Goal: Information Seeking & Learning: Find specific page/section

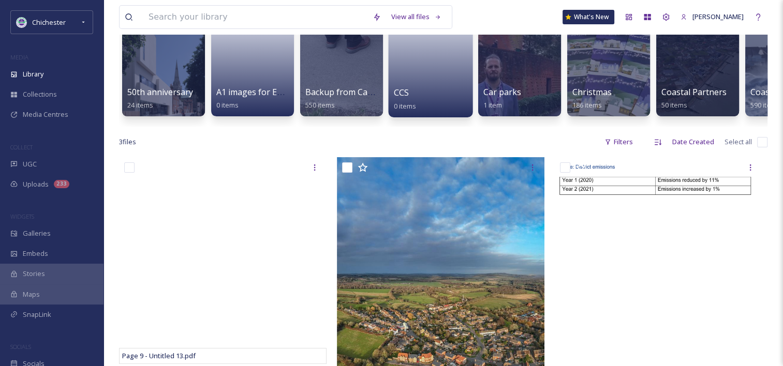
scroll to position [103, 0]
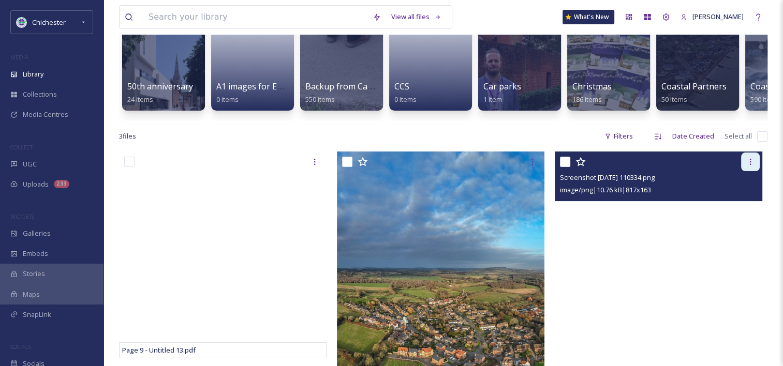
click at [757, 165] on div at bounding box center [750, 162] width 19 height 19
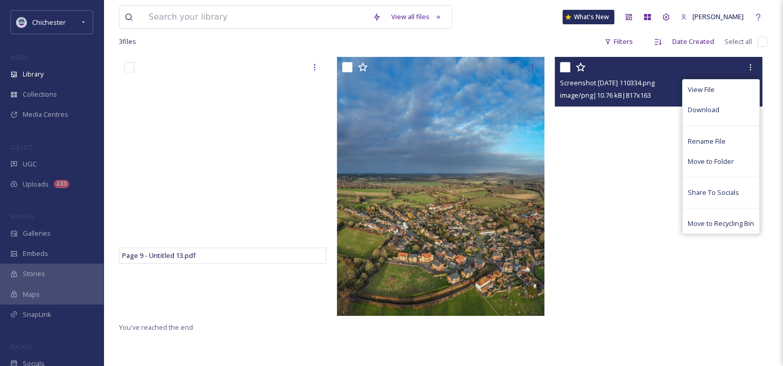
scroll to position [207, 0]
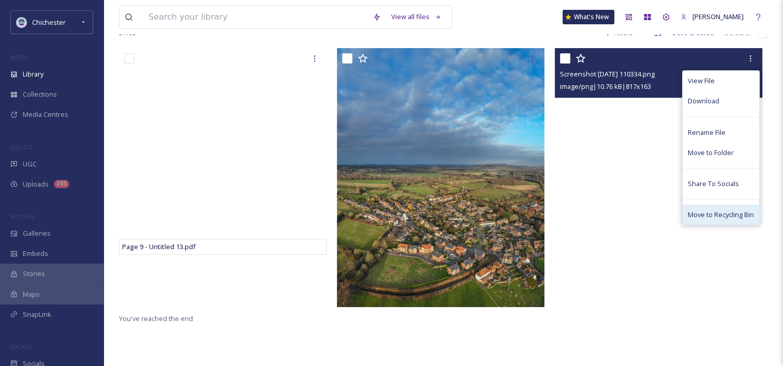
click at [728, 219] on span "Move to Recycling Bin" at bounding box center [721, 215] width 66 height 10
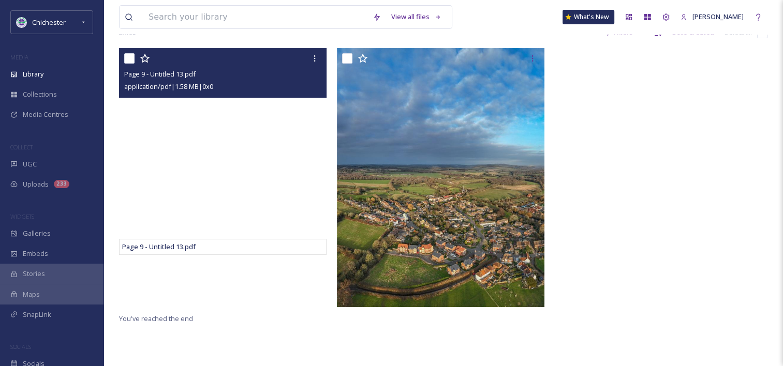
click at [208, 68] on div at bounding box center [224, 58] width 200 height 19
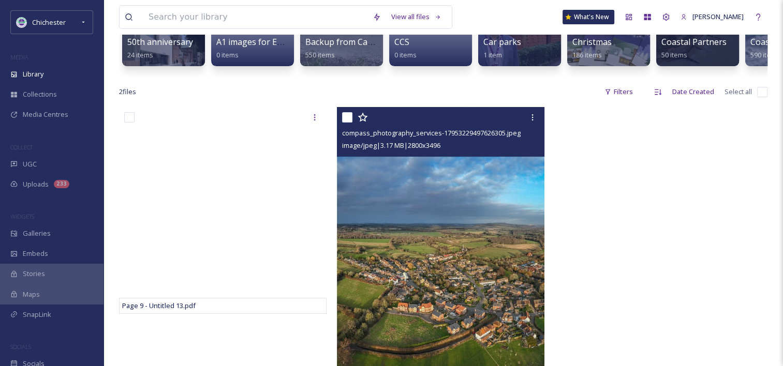
scroll to position [211, 0]
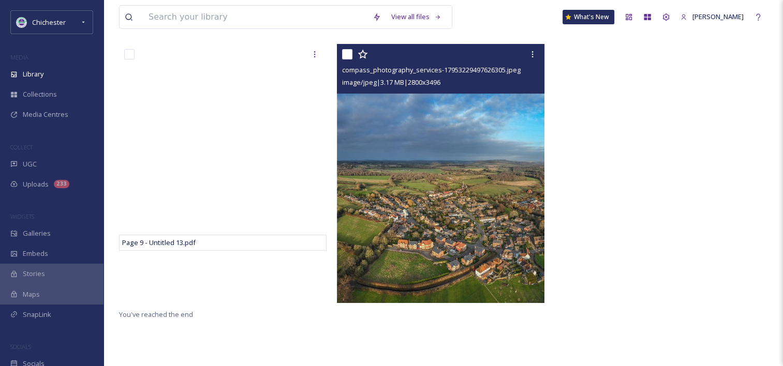
click at [484, 176] on img at bounding box center [440, 173] width 207 height 259
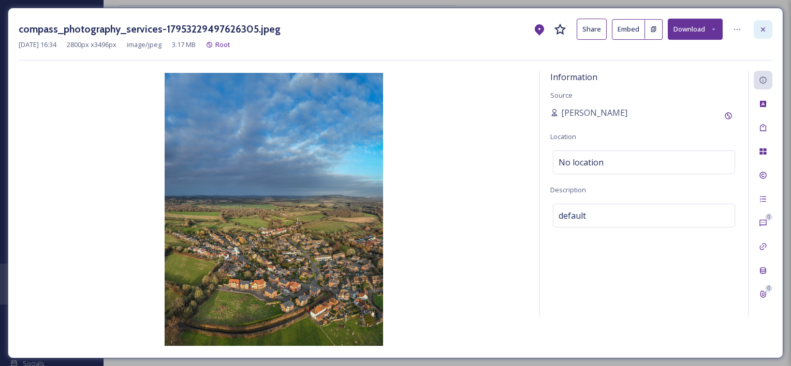
click at [760, 29] on icon at bounding box center [763, 29] width 8 height 8
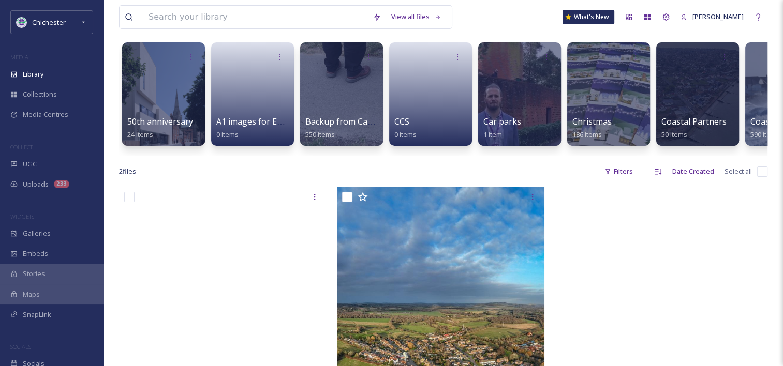
scroll to position [159, 0]
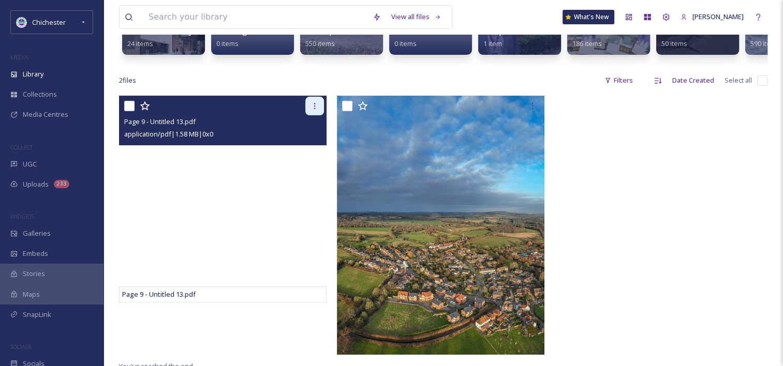
click at [315, 110] on icon at bounding box center [314, 106] width 8 height 8
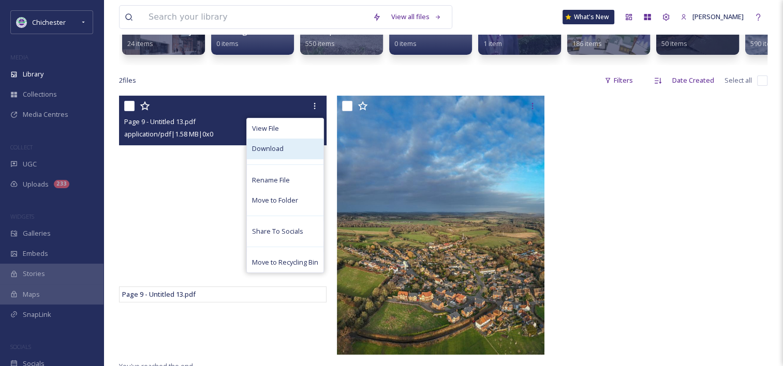
click at [278, 154] on span "Download" at bounding box center [268, 149] width 32 height 10
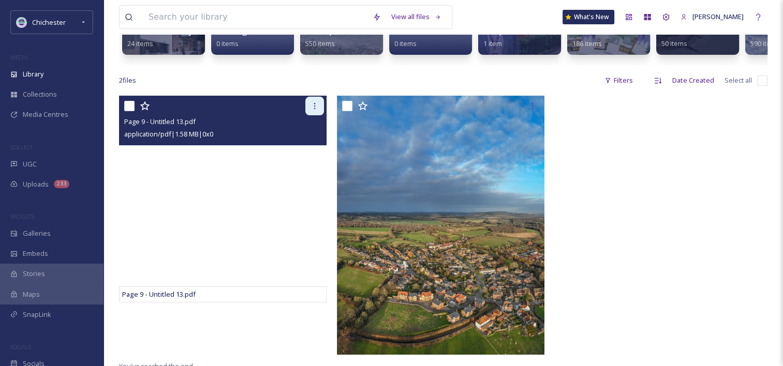
click at [313, 110] on icon at bounding box center [314, 106] width 8 height 8
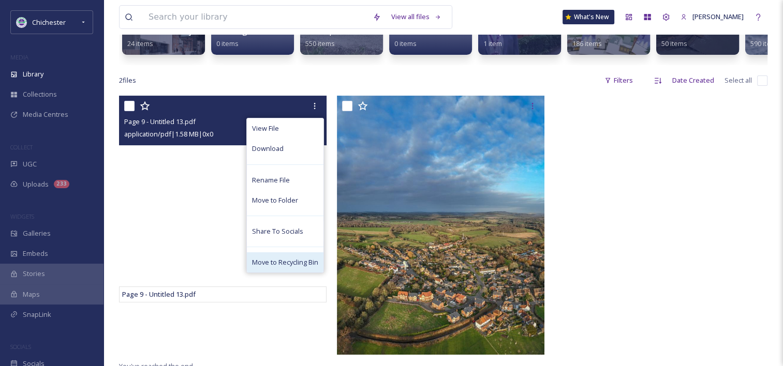
click at [296, 267] on span "Move to Recycling Bin" at bounding box center [285, 263] width 66 height 10
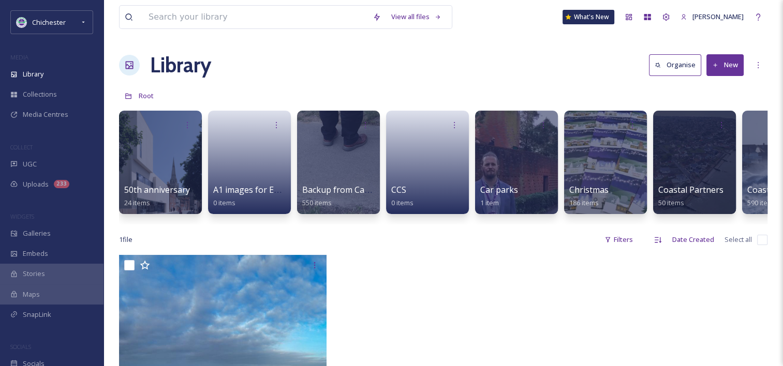
scroll to position [0, 0]
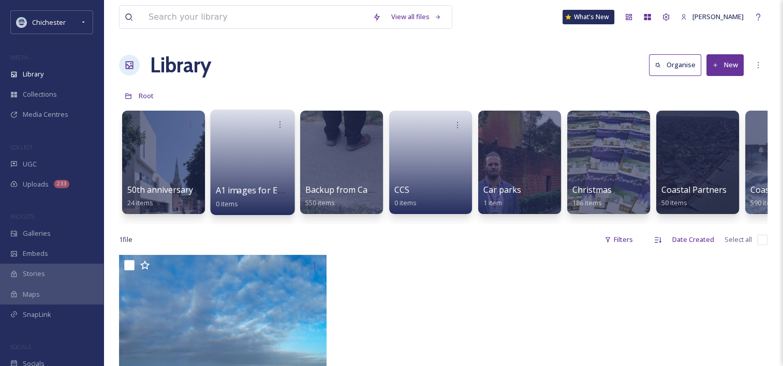
click at [268, 166] on link at bounding box center [253, 159] width 74 height 50
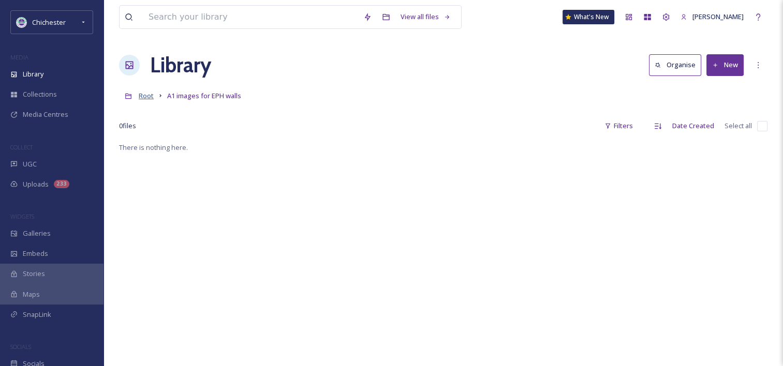
click at [145, 100] on span "Root" at bounding box center [146, 95] width 15 height 9
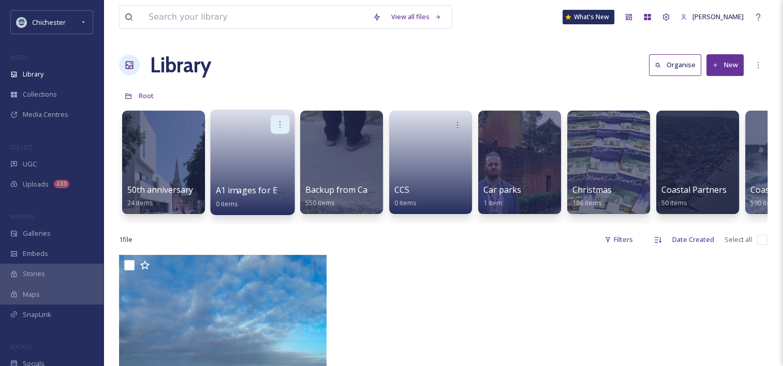
click at [275, 119] on div at bounding box center [280, 124] width 19 height 19
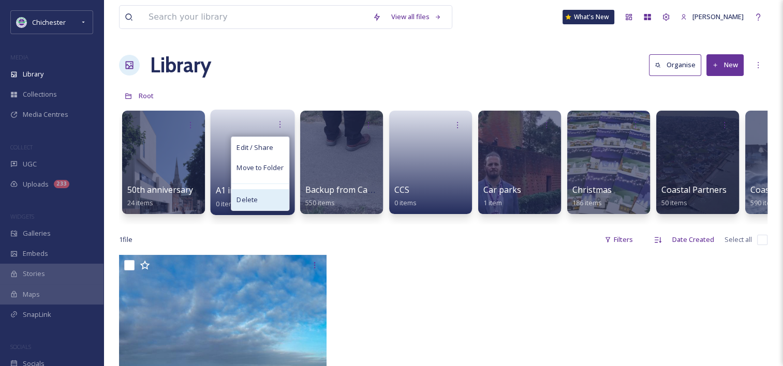
click at [257, 203] on div "Delete" at bounding box center [259, 199] width 57 height 21
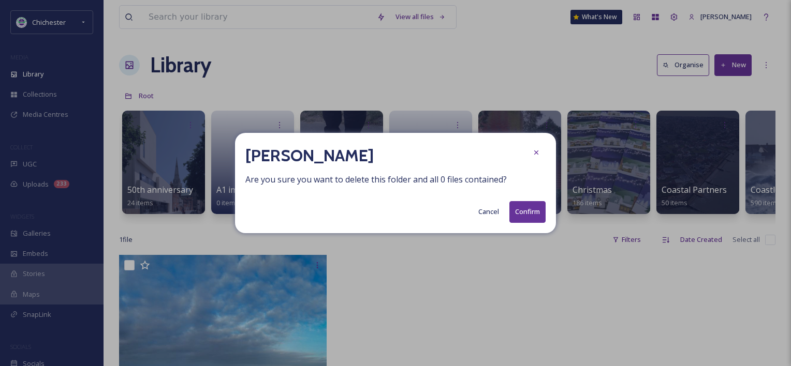
click at [512, 213] on button "Confirm" at bounding box center [527, 211] width 36 height 21
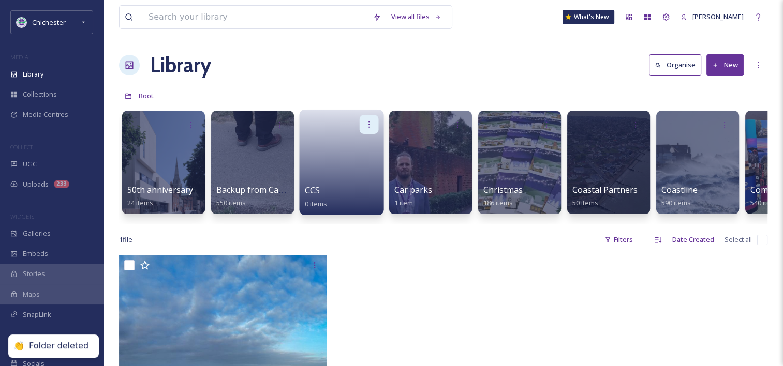
click at [370, 122] on icon at bounding box center [369, 124] width 8 height 8
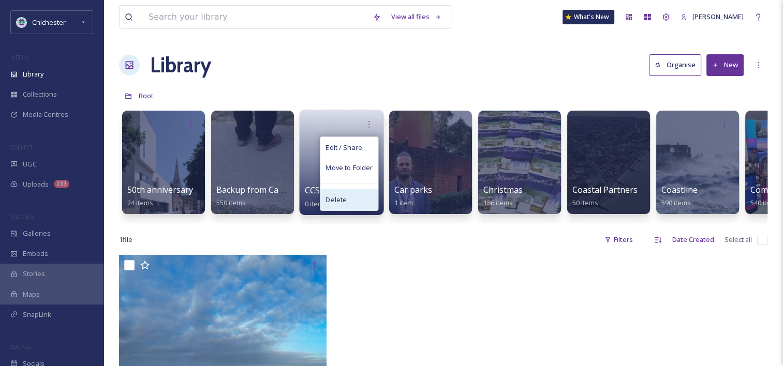
click at [363, 199] on div "Delete" at bounding box center [348, 199] width 57 height 21
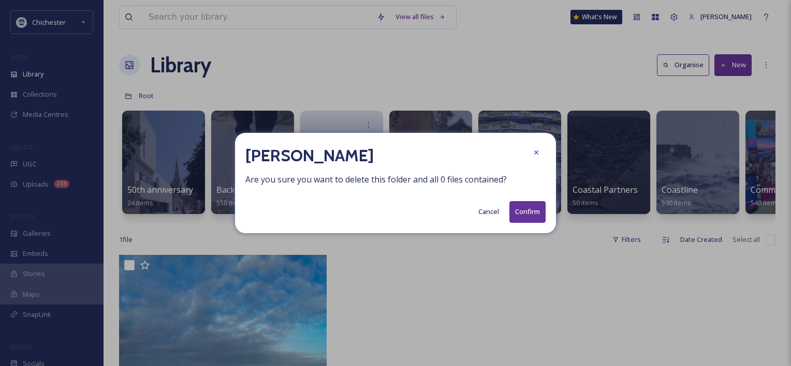
click at [536, 209] on button "Confirm" at bounding box center [527, 211] width 36 height 21
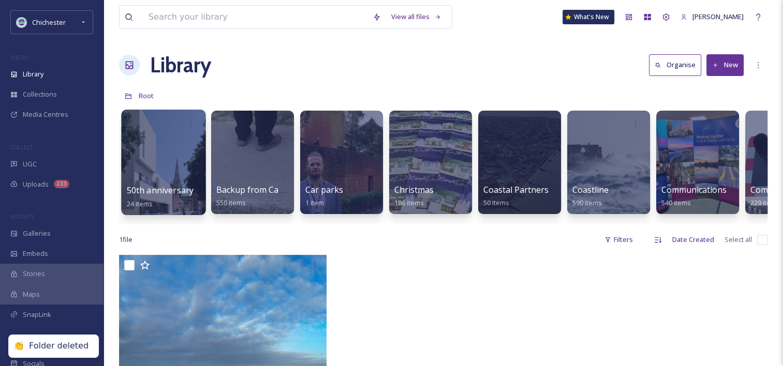
click at [157, 163] on div at bounding box center [163, 163] width 84 height 106
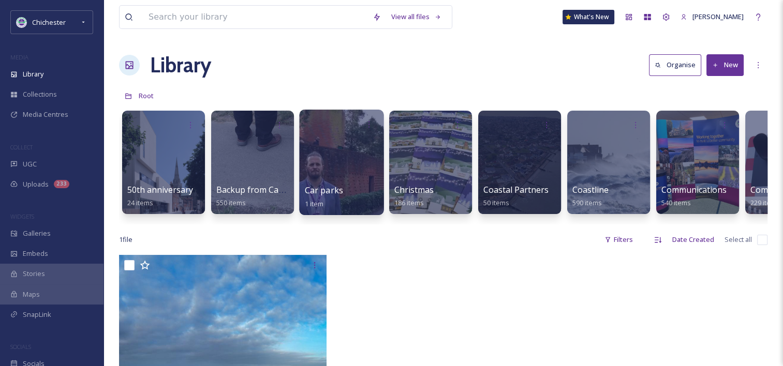
click at [357, 175] on div at bounding box center [341, 163] width 84 height 106
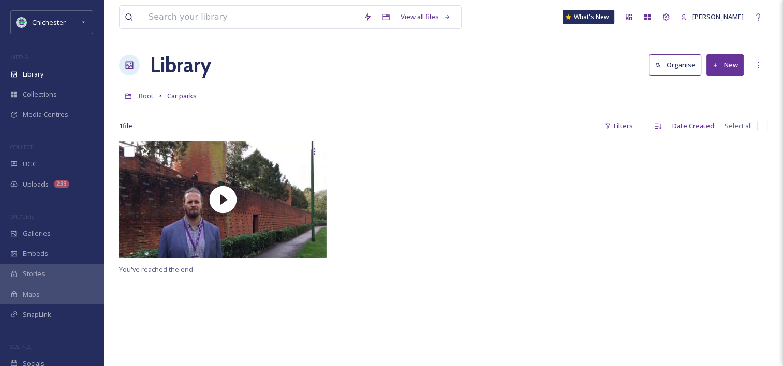
click at [145, 95] on span "Root" at bounding box center [146, 95] width 15 height 9
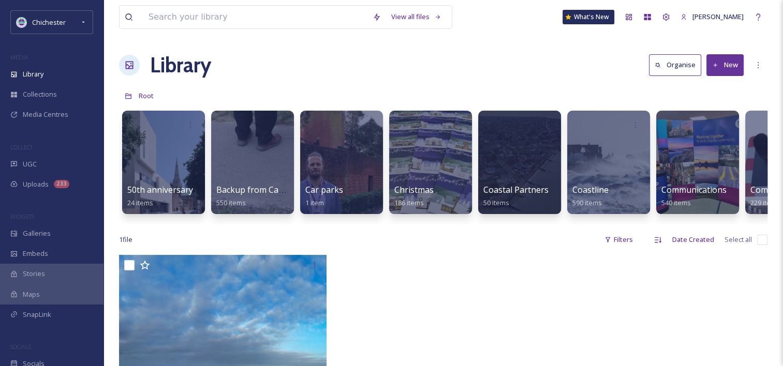
drag, startPoint x: 197, startPoint y: 224, endPoint x: 240, endPoint y: 234, distance: 44.2
click at [240, 234] on div "View all files What's New Terri Foster Library Organise New Root Your Selection…" at bounding box center [442, 310] width 679 height 621
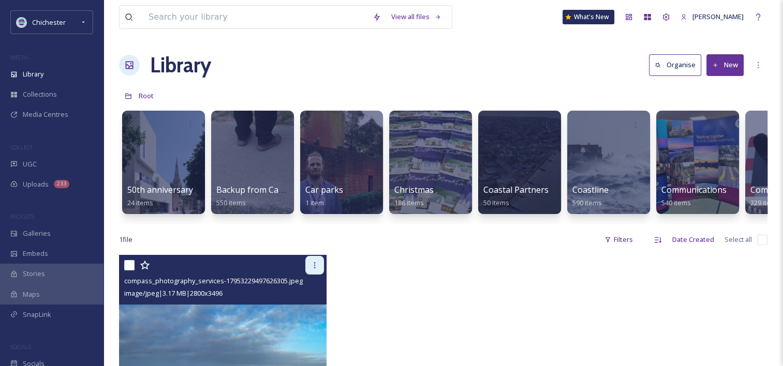
click at [313, 270] on icon at bounding box center [314, 265] width 8 height 8
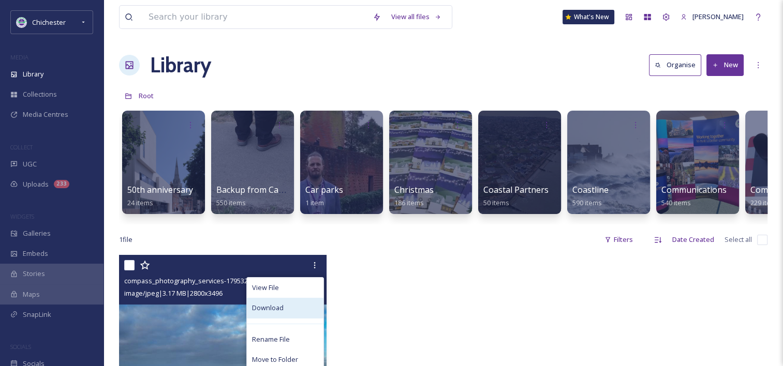
click at [300, 314] on div "Download" at bounding box center [285, 308] width 77 height 20
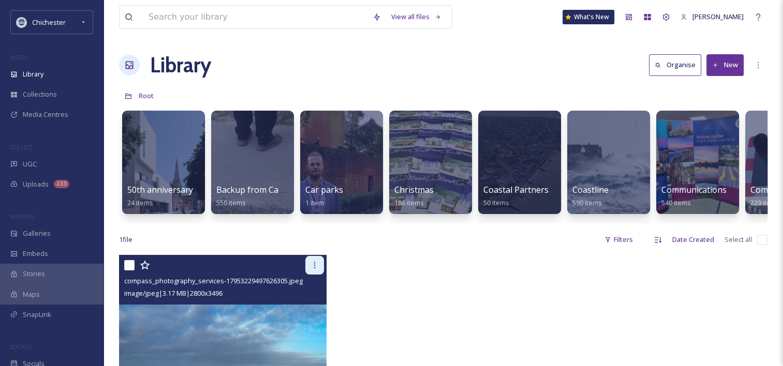
click at [313, 270] on icon at bounding box center [314, 265] width 8 height 8
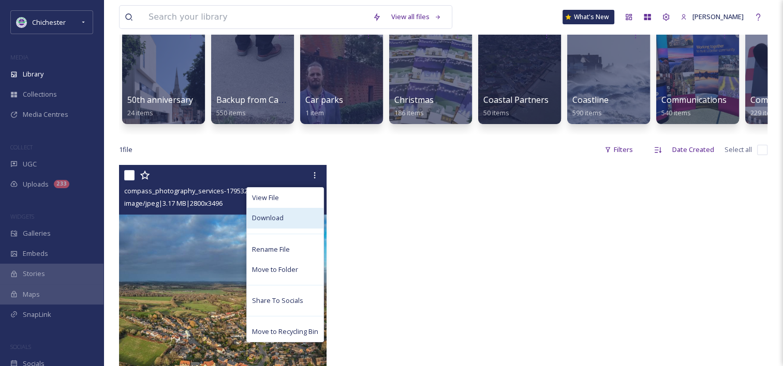
scroll to position [207, 0]
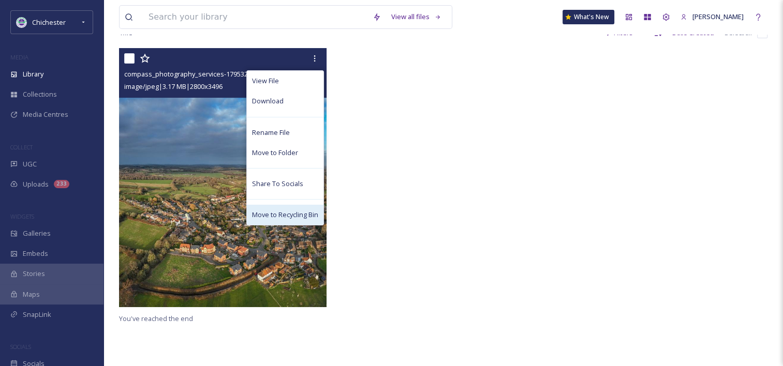
click at [288, 225] on div "Move to Recycling Bin" at bounding box center [285, 215] width 77 height 20
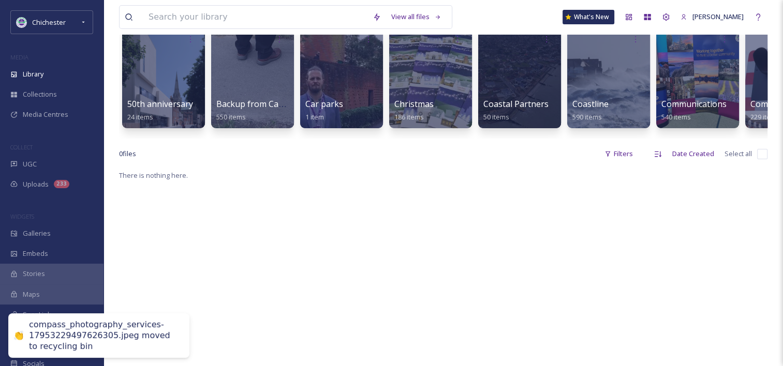
scroll to position [0, 0]
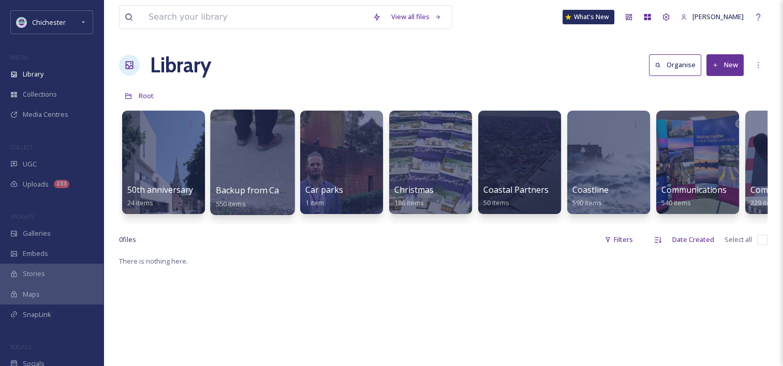
click at [274, 178] on div at bounding box center [252, 163] width 84 height 106
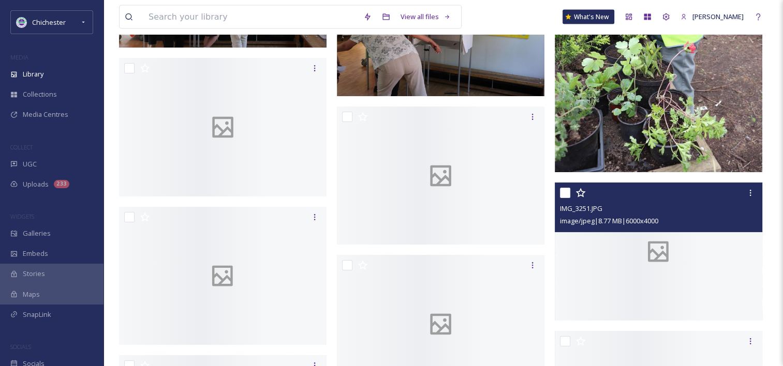
scroll to position [2225, 0]
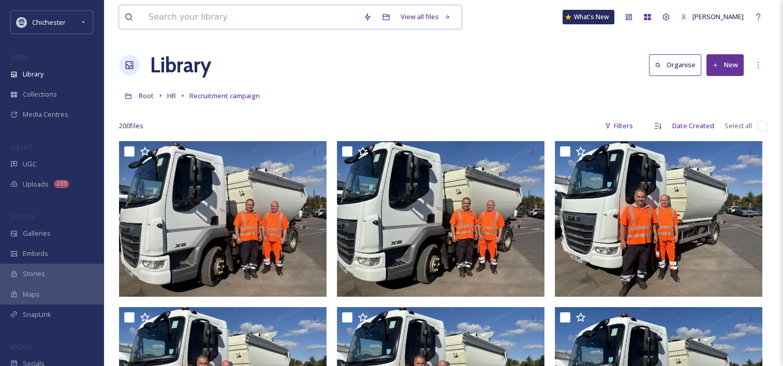
click at [204, 21] on input at bounding box center [250, 17] width 215 height 23
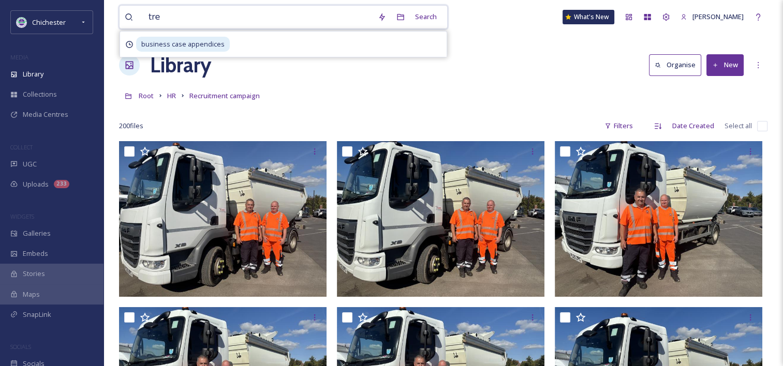
type input "tree"
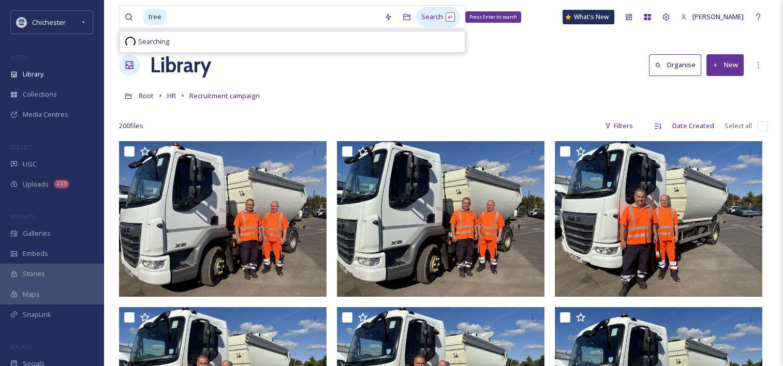
click at [429, 14] on div "Search Press Enter to search" at bounding box center [438, 17] width 44 height 20
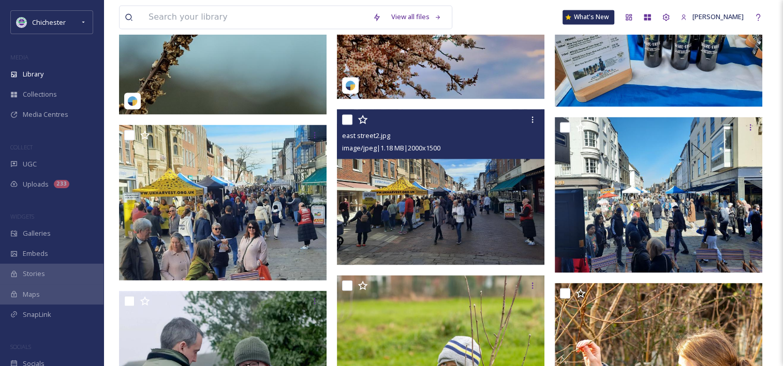
scroll to position [2122, 0]
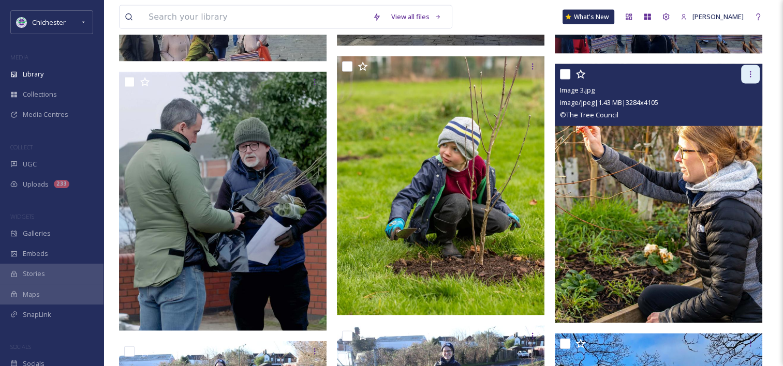
click at [755, 83] on div at bounding box center [750, 74] width 19 height 19
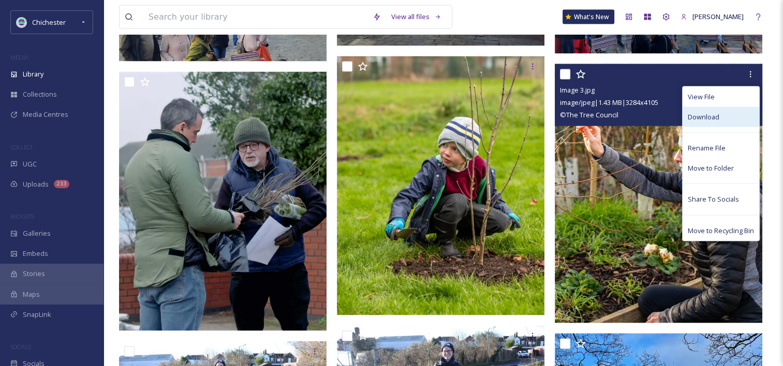
click at [735, 127] on div "Download" at bounding box center [721, 117] width 77 height 20
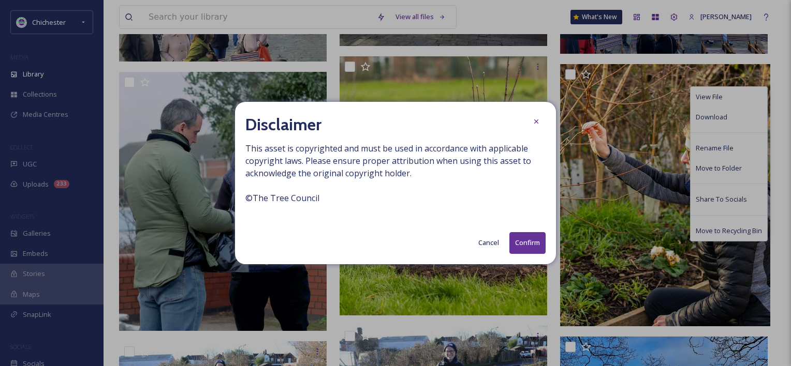
click at [528, 246] on button "Confirm" at bounding box center [527, 242] width 36 height 21
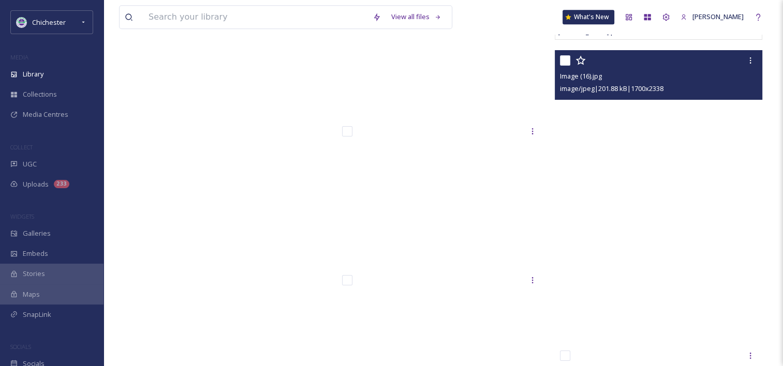
scroll to position [35744, 0]
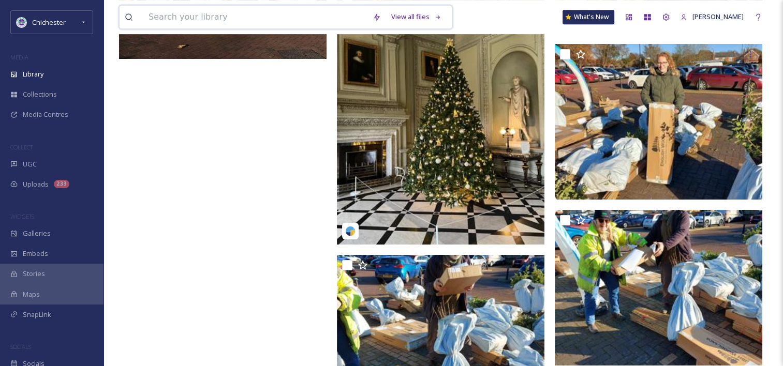
click at [318, 17] on input at bounding box center [255, 17] width 224 height 23
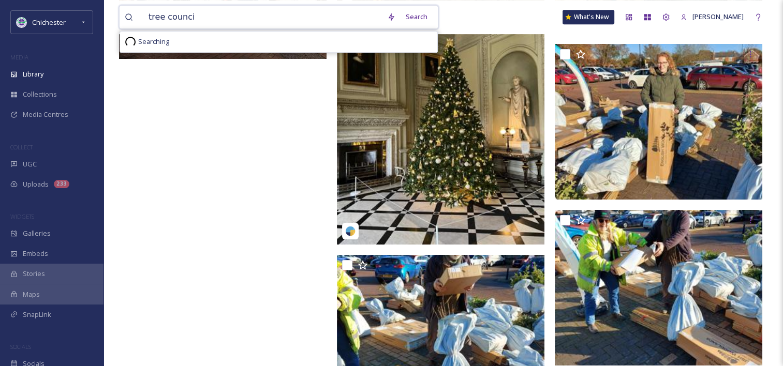
type input "tree council"
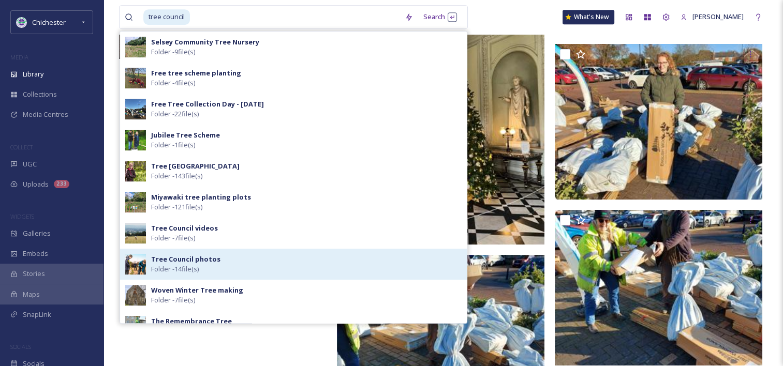
click at [292, 258] on div "Tree Council photos Folder - 14 file(s)" at bounding box center [306, 265] width 310 height 20
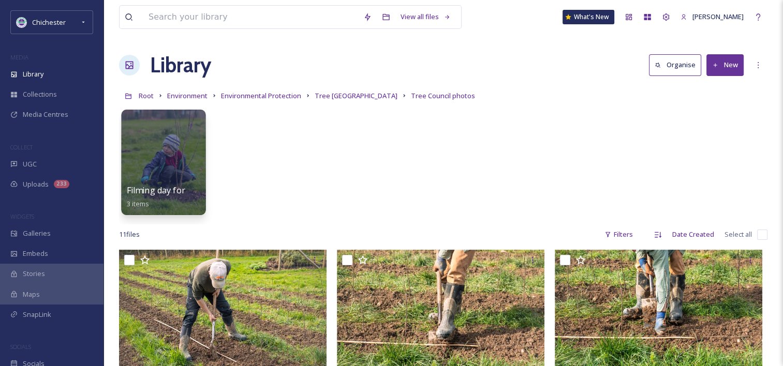
click at [155, 154] on div at bounding box center [163, 163] width 84 height 106
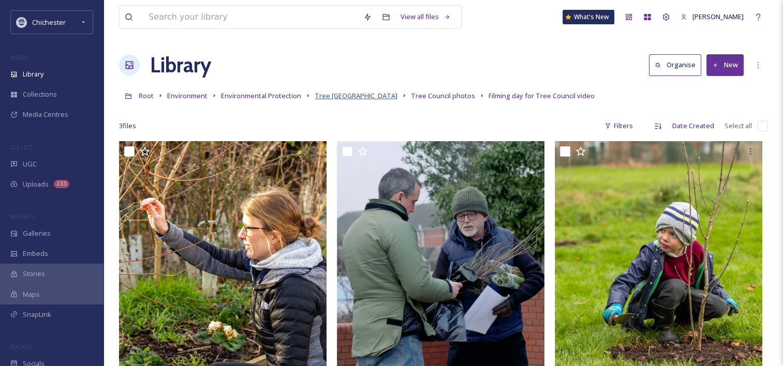
click at [371, 95] on span "Tree [GEOGRAPHIC_DATA]" at bounding box center [356, 95] width 83 height 9
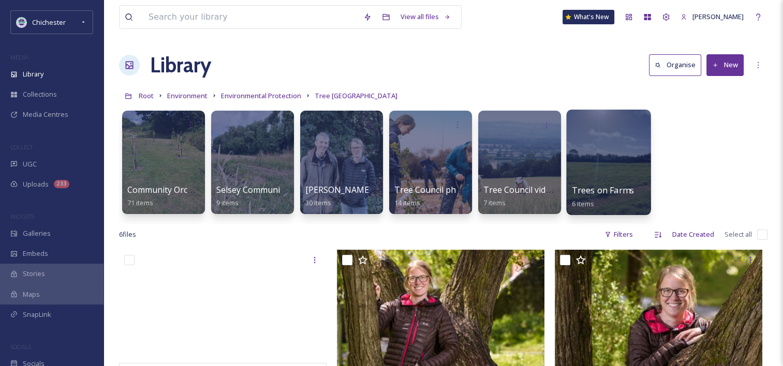
click at [600, 172] on div at bounding box center [608, 163] width 84 height 106
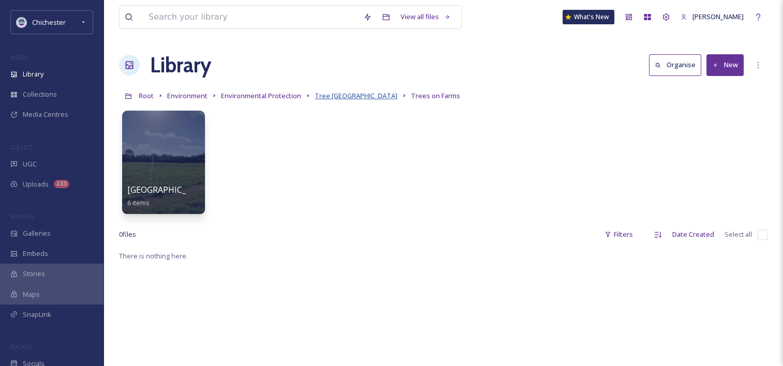
click at [373, 97] on span "Tree [GEOGRAPHIC_DATA]" at bounding box center [356, 95] width 83 height 9
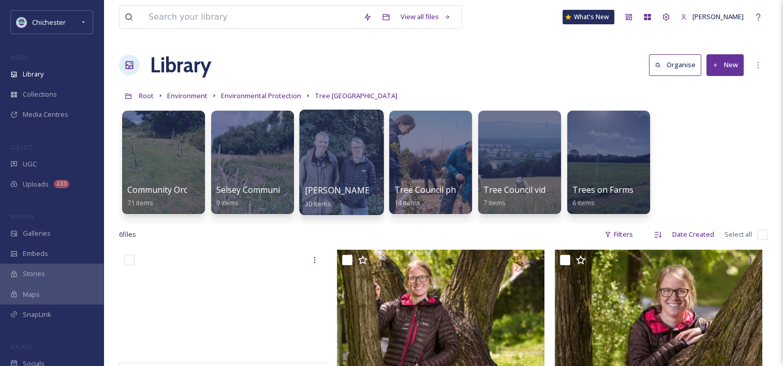
click at [333, 174] on div at bounding box center [341, 163] width 84 height 106
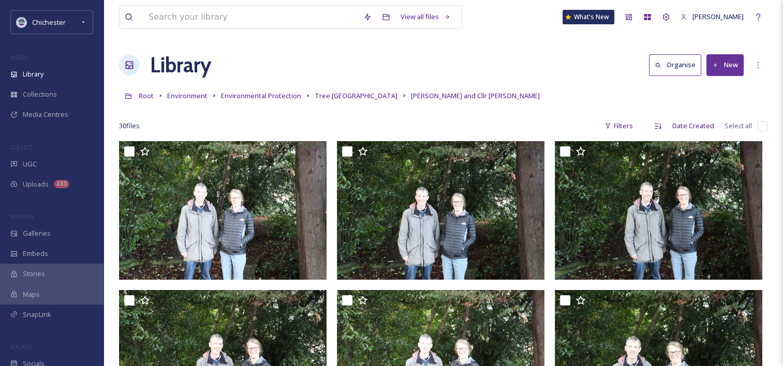
click at [332, 91] on link "Tree [GEOGRAPHIC_DATA]" at bounding box center [356, 96] width 83 height 12
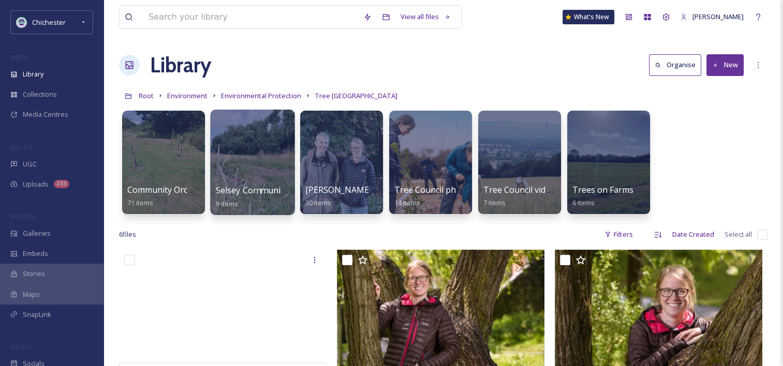
click at [229, 168] on div at bounding box center [252, 163] width 84 height 106
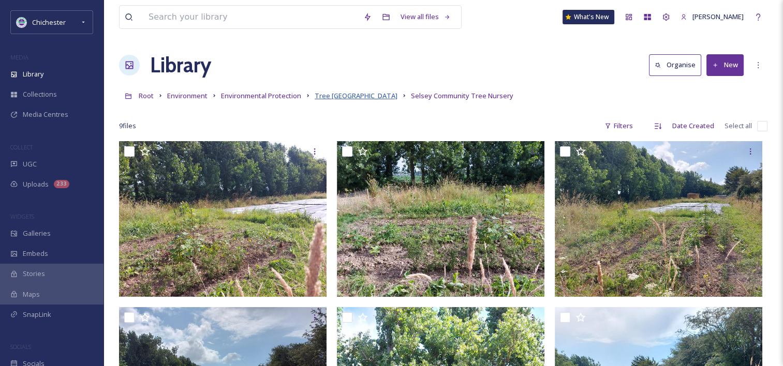
click at [369, 92] on span "Tree [GEOGRAPHIC_DATA]" at bounding box center [356, 95] width 83 height 9
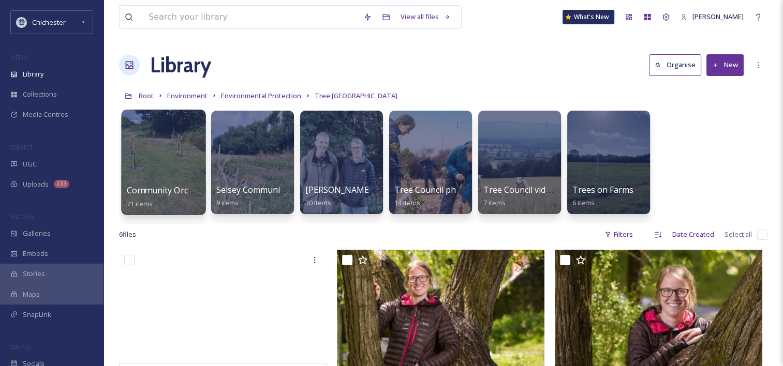
click at [180, 150] on div at bounding box center [163, 163] width 84 height 106
